Goal: Transaction & Acquisition: Purchase product/service

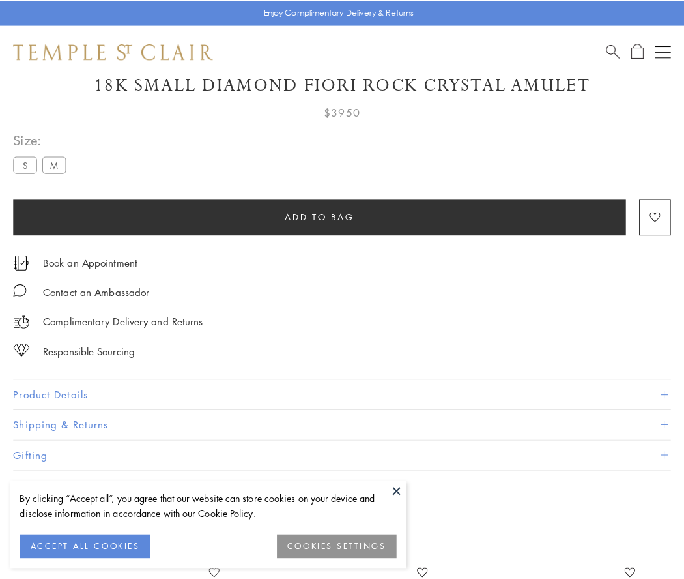
scroll to position [77, 0]
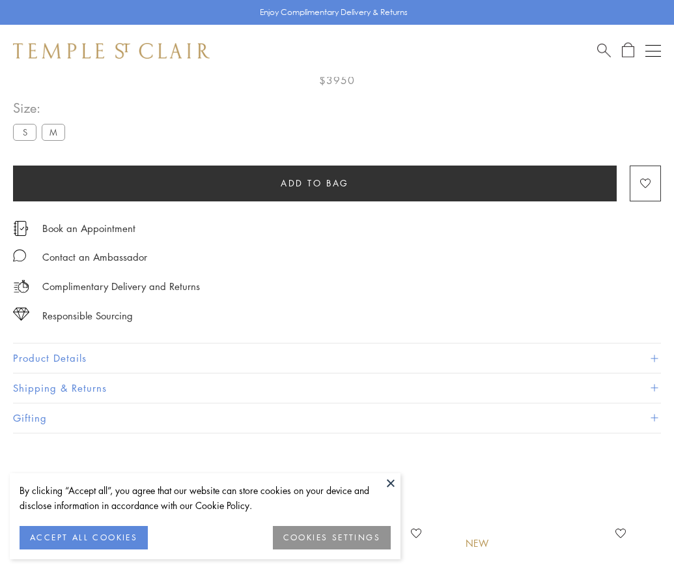
click at [315, 182] on span "Add to bag" at bounding box center [315, 183] width 68 height 14
